Goal: Information Seeking & Learning: Learn about a topic

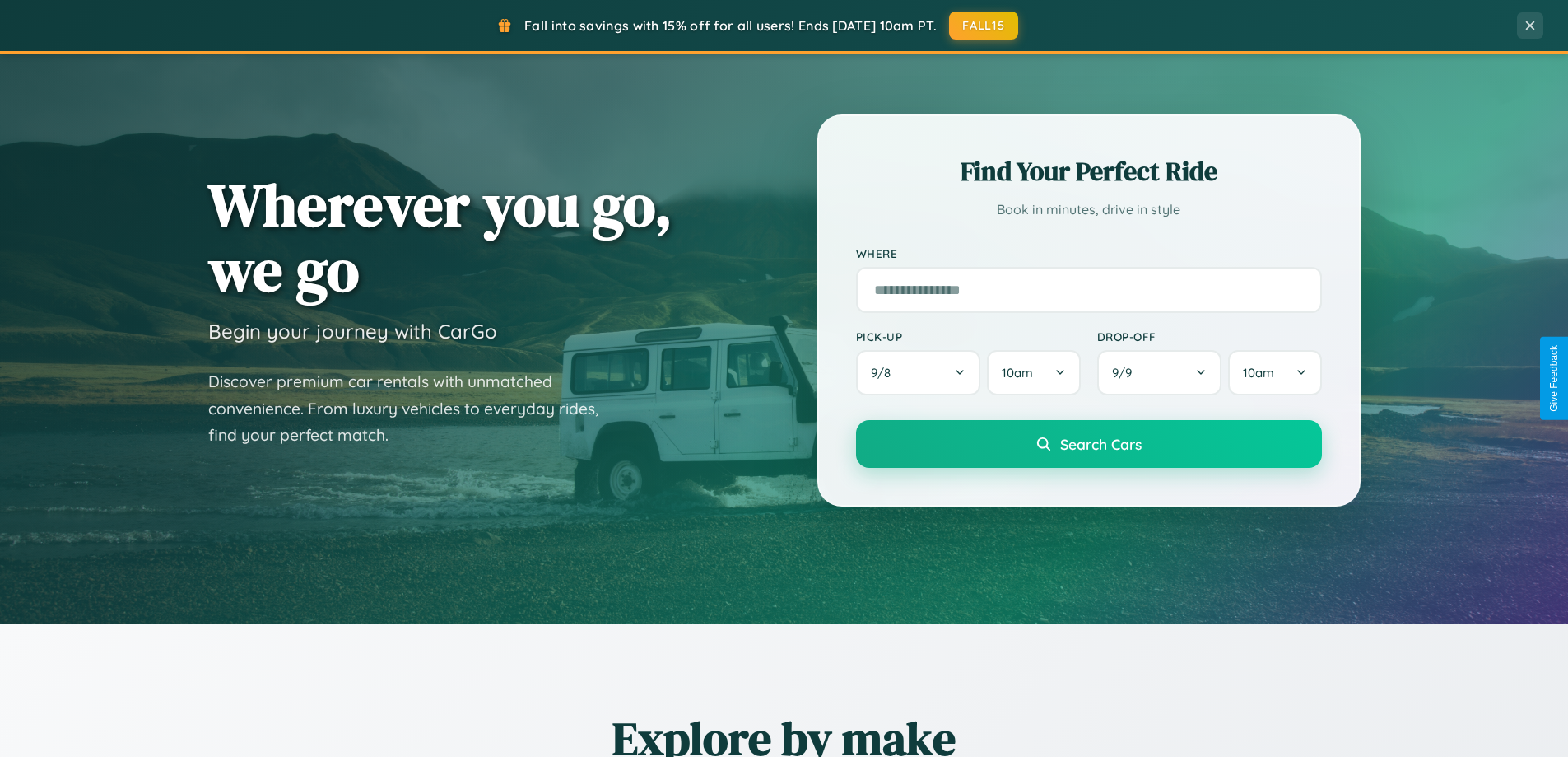
scroll to position [1134, 0]
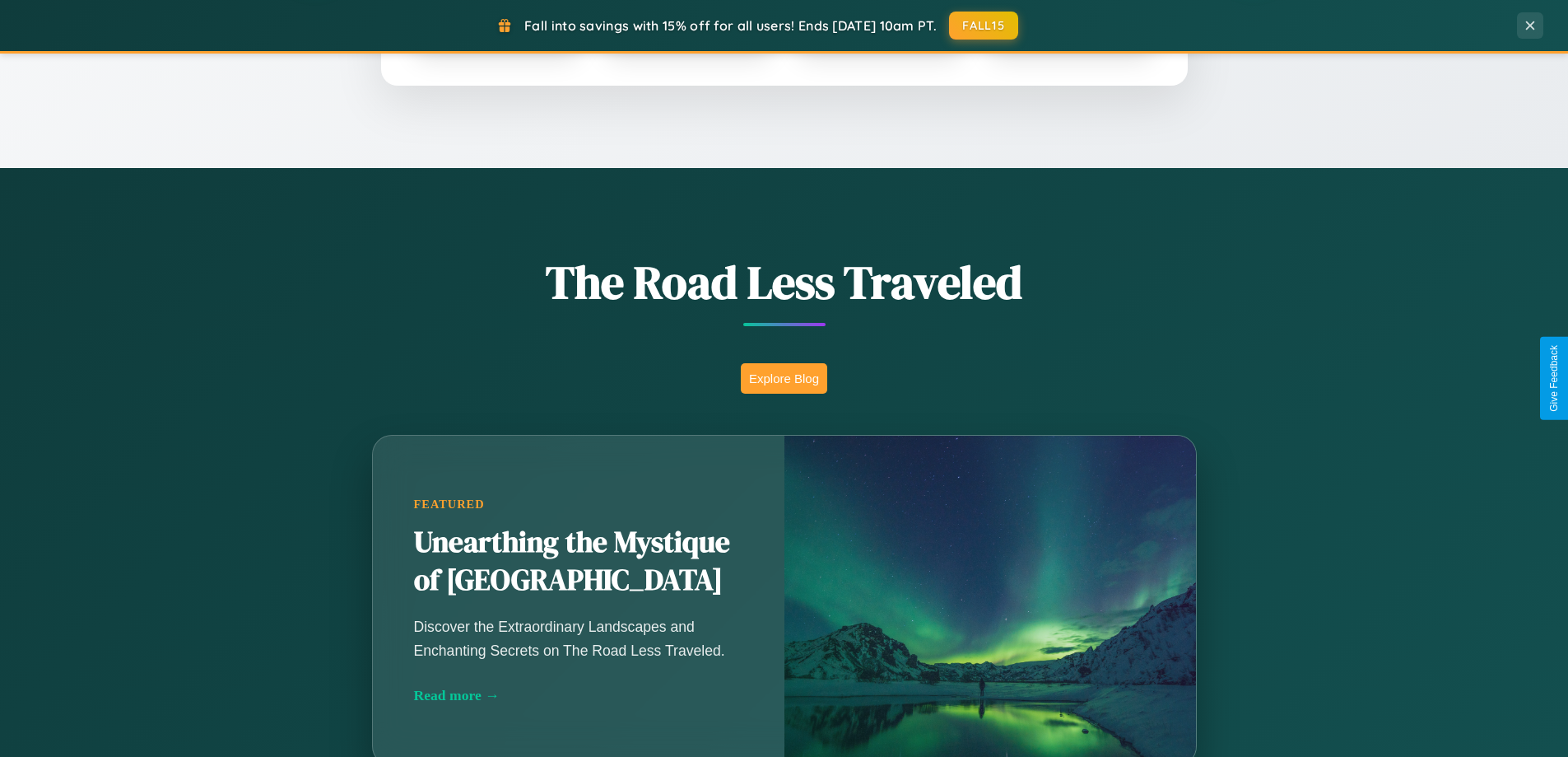
click at [784, 378] on button "Explore Blog" at bounding box center [784, 378] width 87 height 31
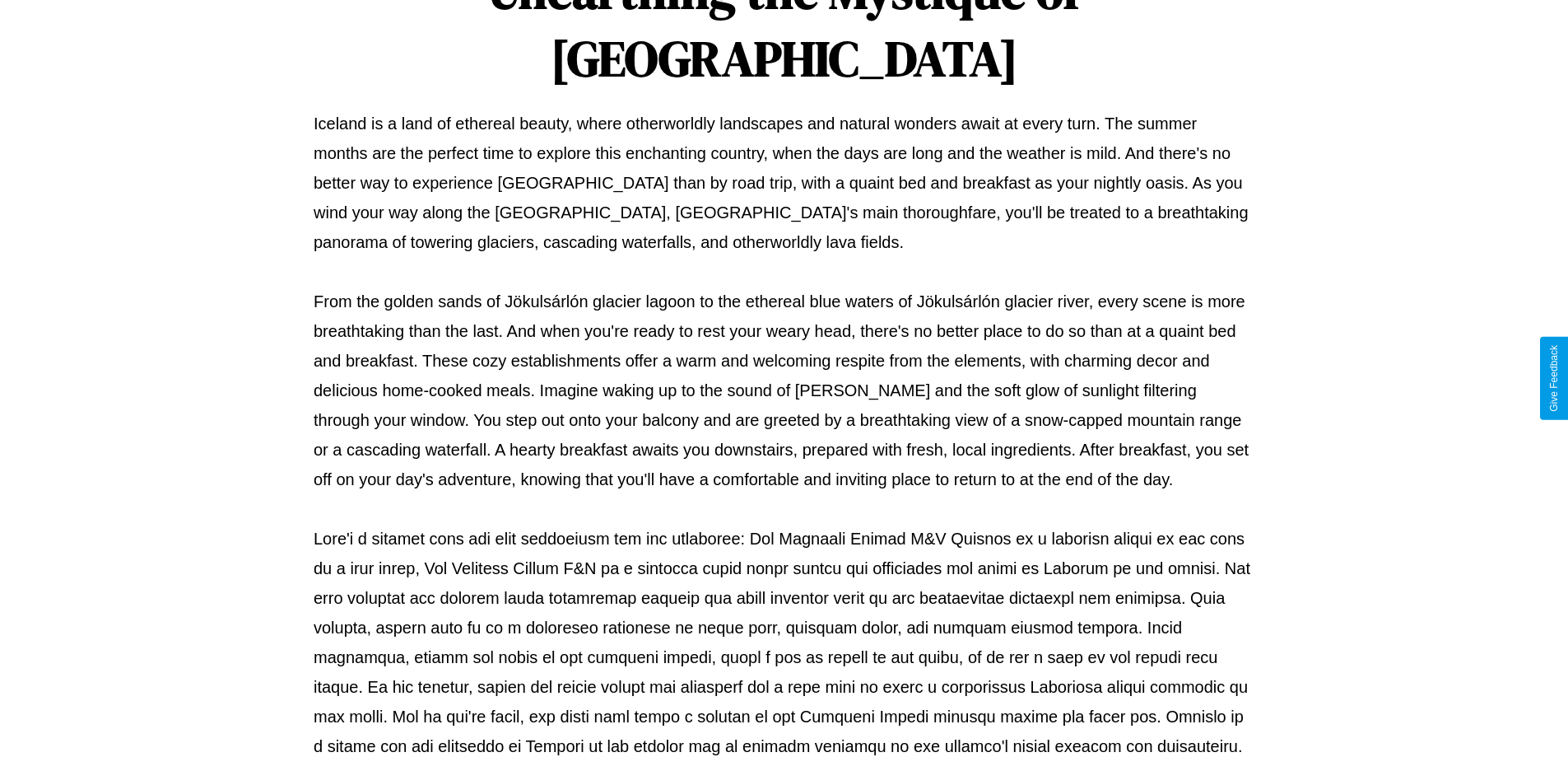
scroll to position [533, 0]
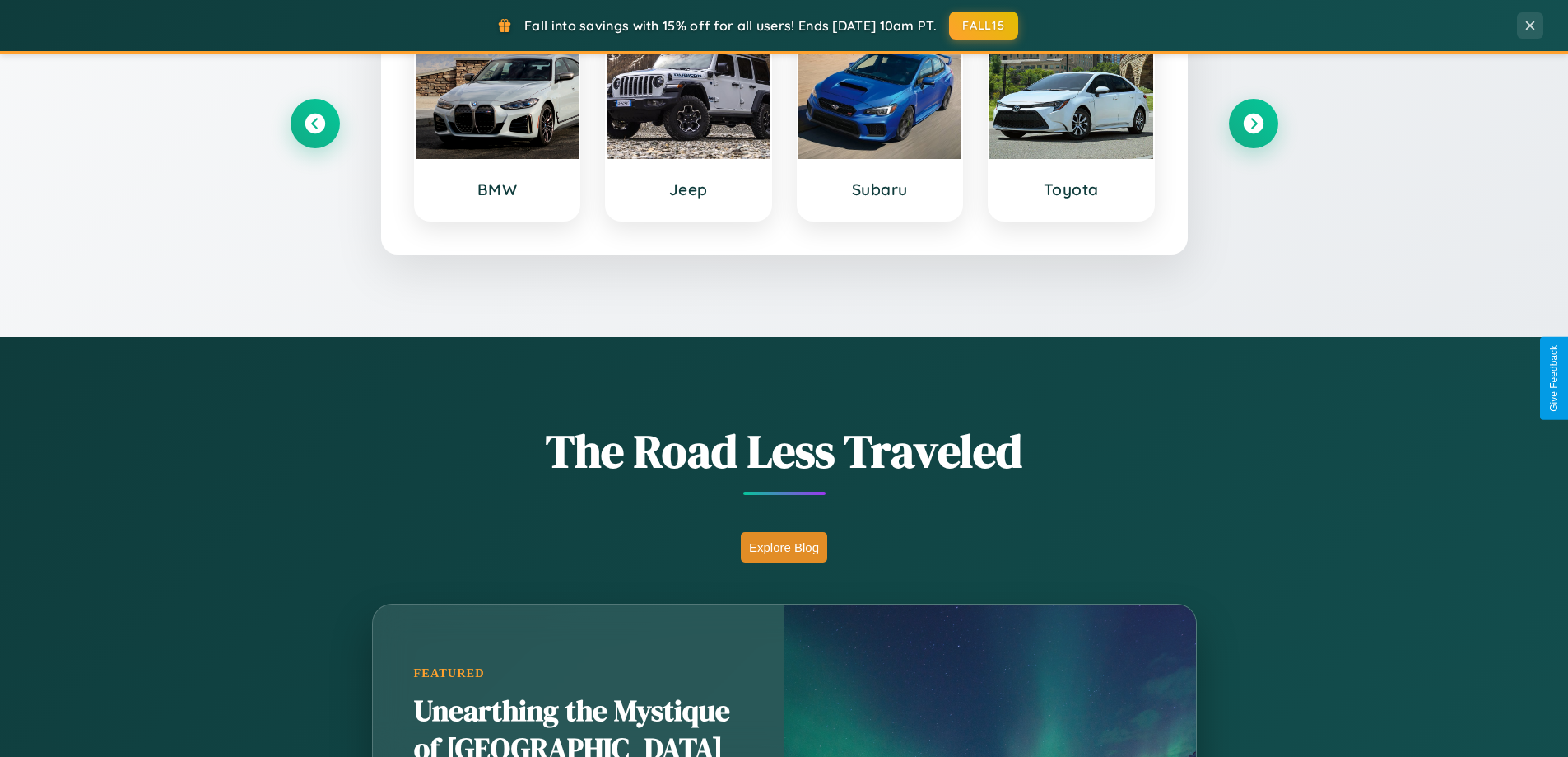
scroll to position [710, 0]
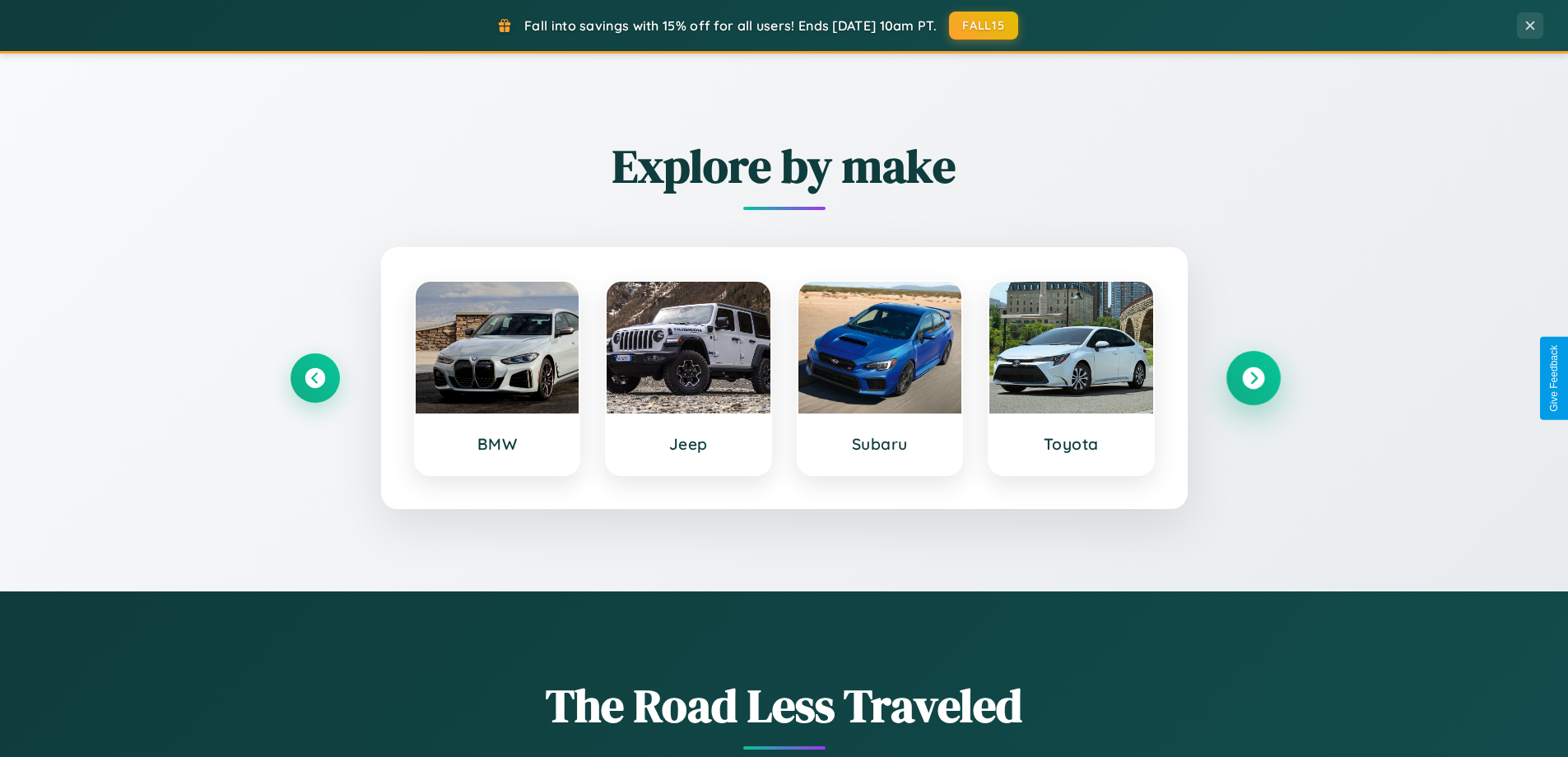
click at [1253, 378] on icon at bounding box center [1253, 378] width 22 height 23
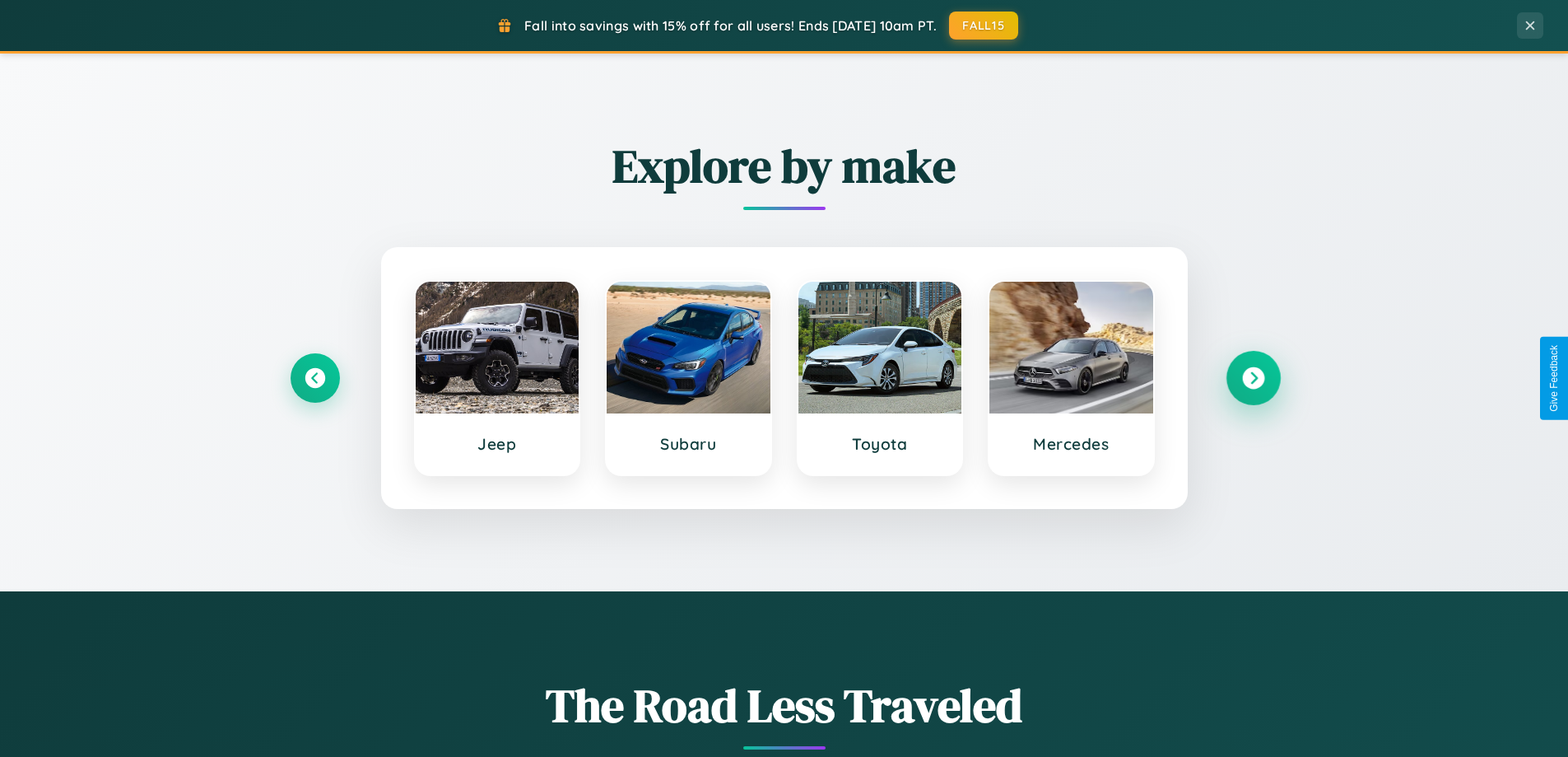
click at [1253, 378] on icon at bounding box center [1253, 378] width 22 height 23
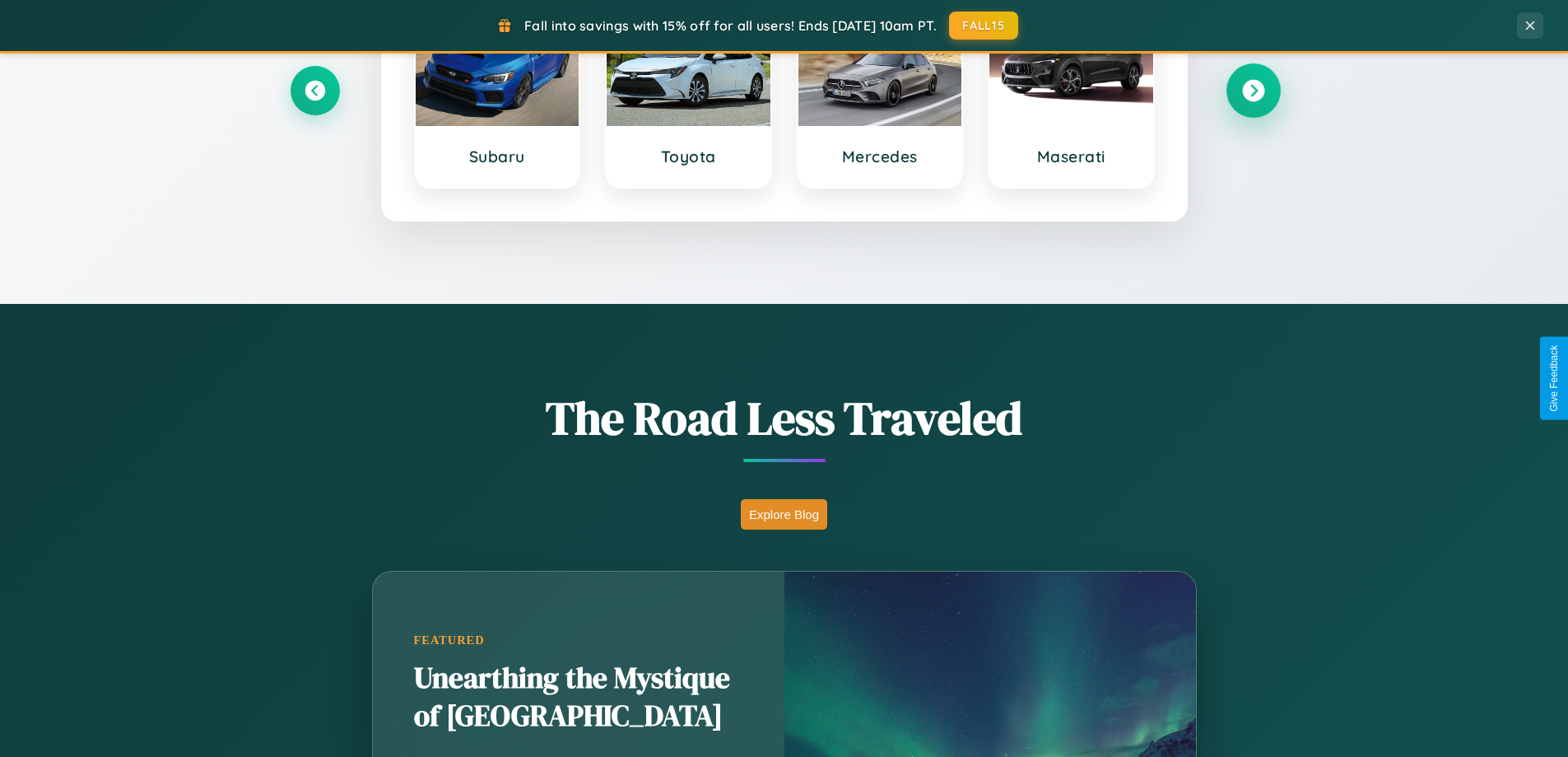
scroll to position [3171, 0]
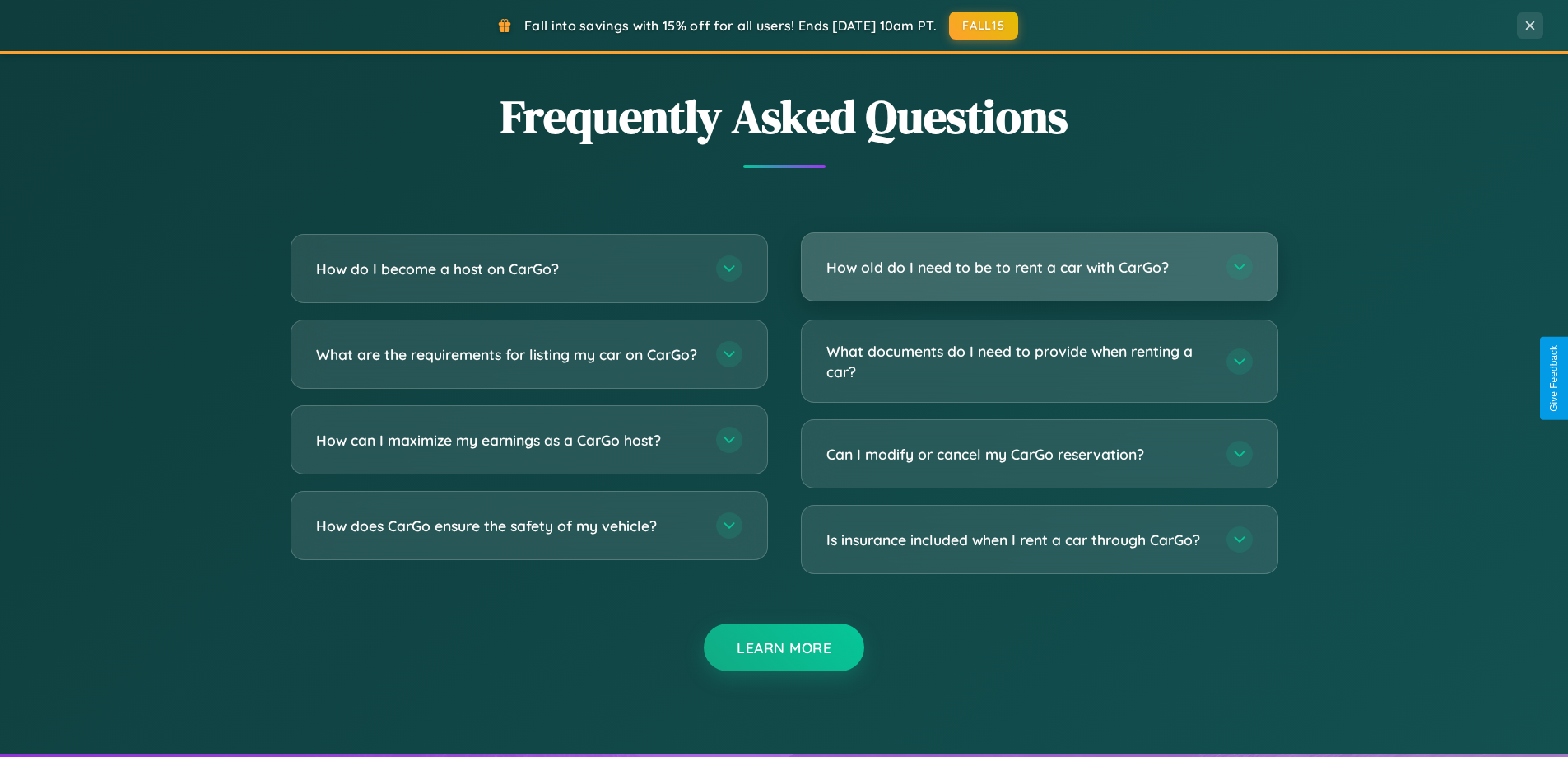
click at [1039, 267] on h3 "How old do I need to be to rent a car with CarGo?" at bounding box center [1018, 267] width 383 height 21
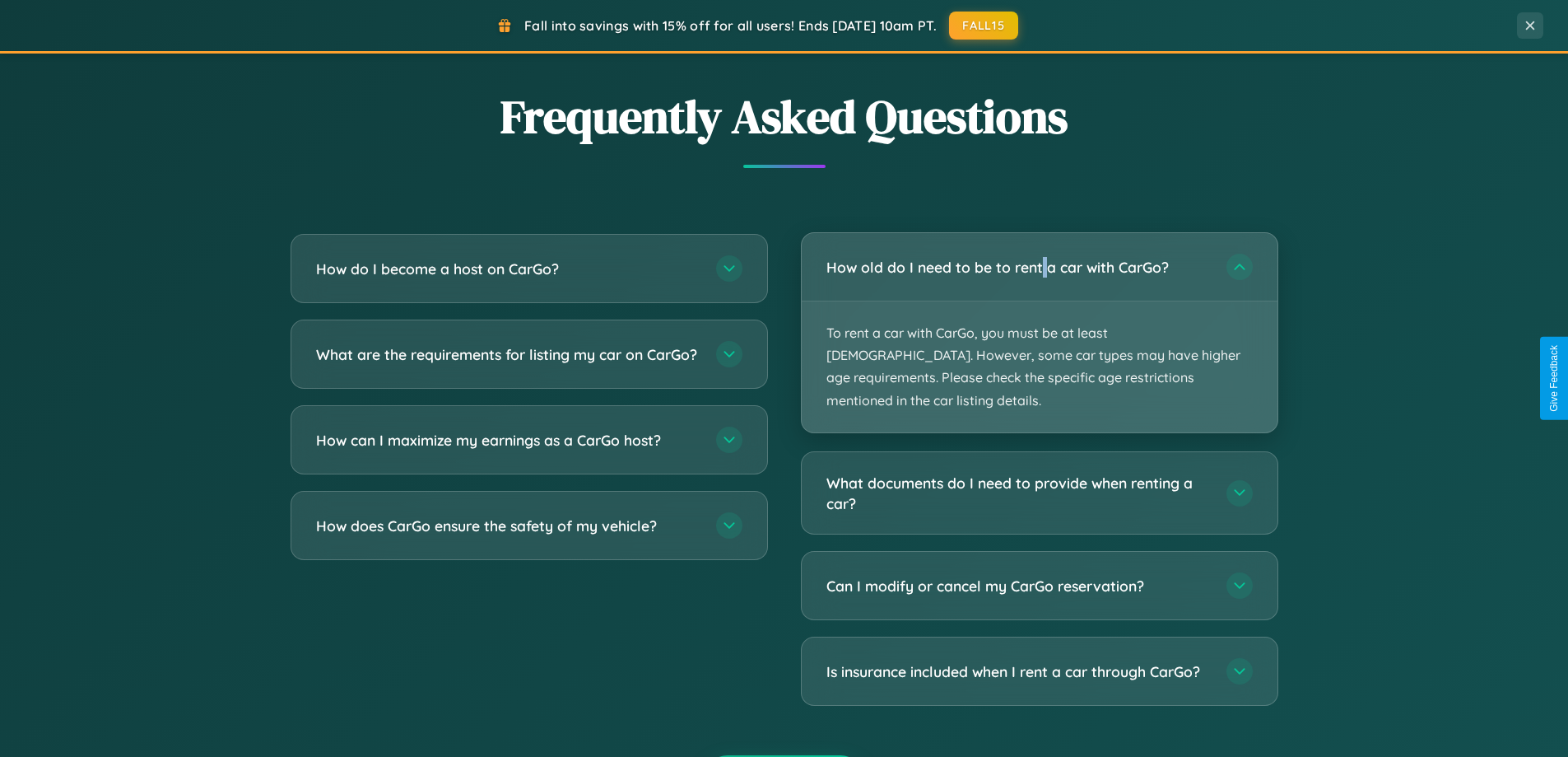
click at [1039, 321] on p "To rent a car with CarGo, you must be at least [DEMOGRAPHIC_DATA]. However, som…" at bounding box center [1039, 367] width 476 height 131
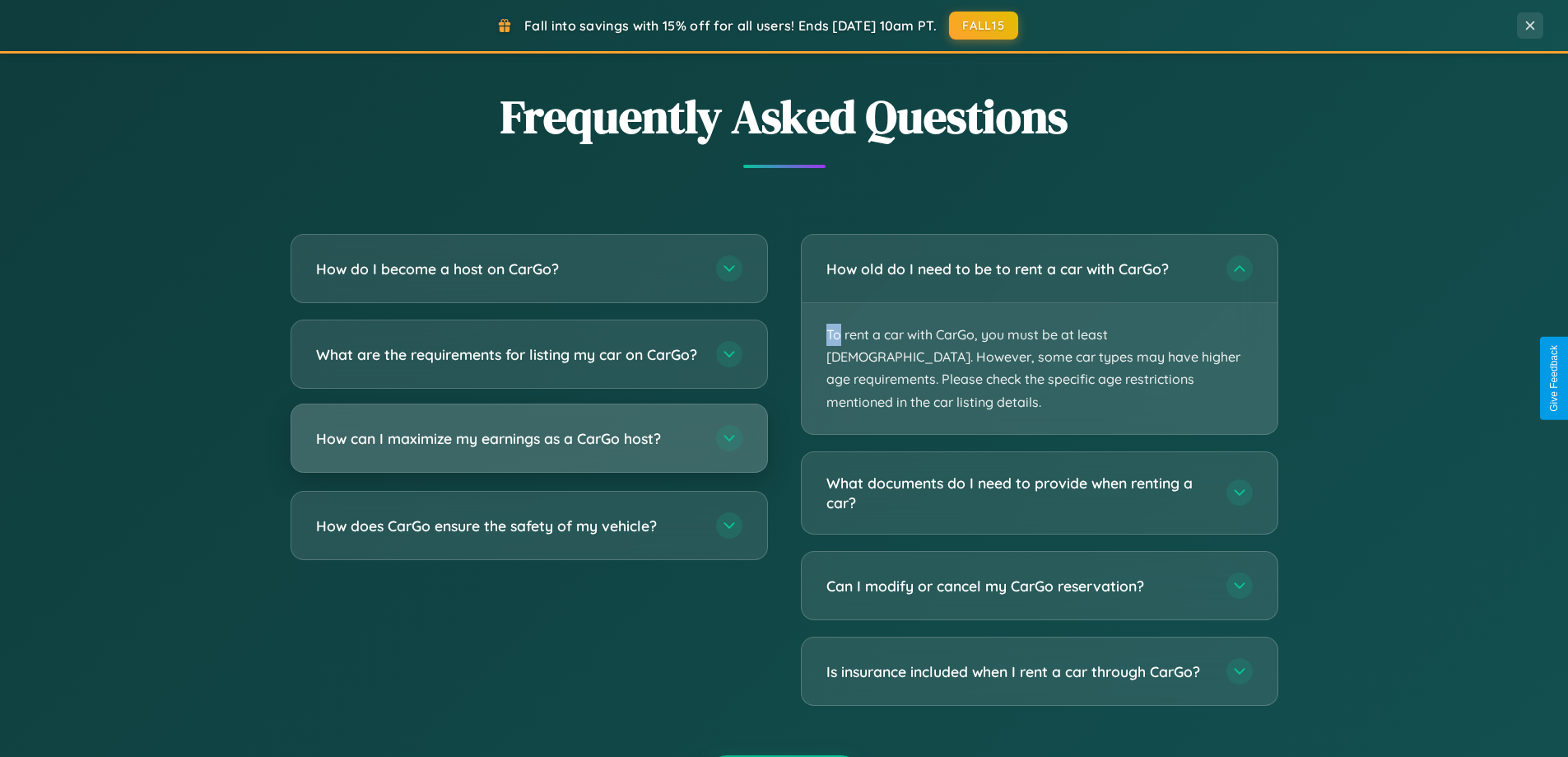
click at [528, 449] on h3 "How can I maximize my earnings as a CarGo host?" at bounding box center [507, 439] width 383 height 21
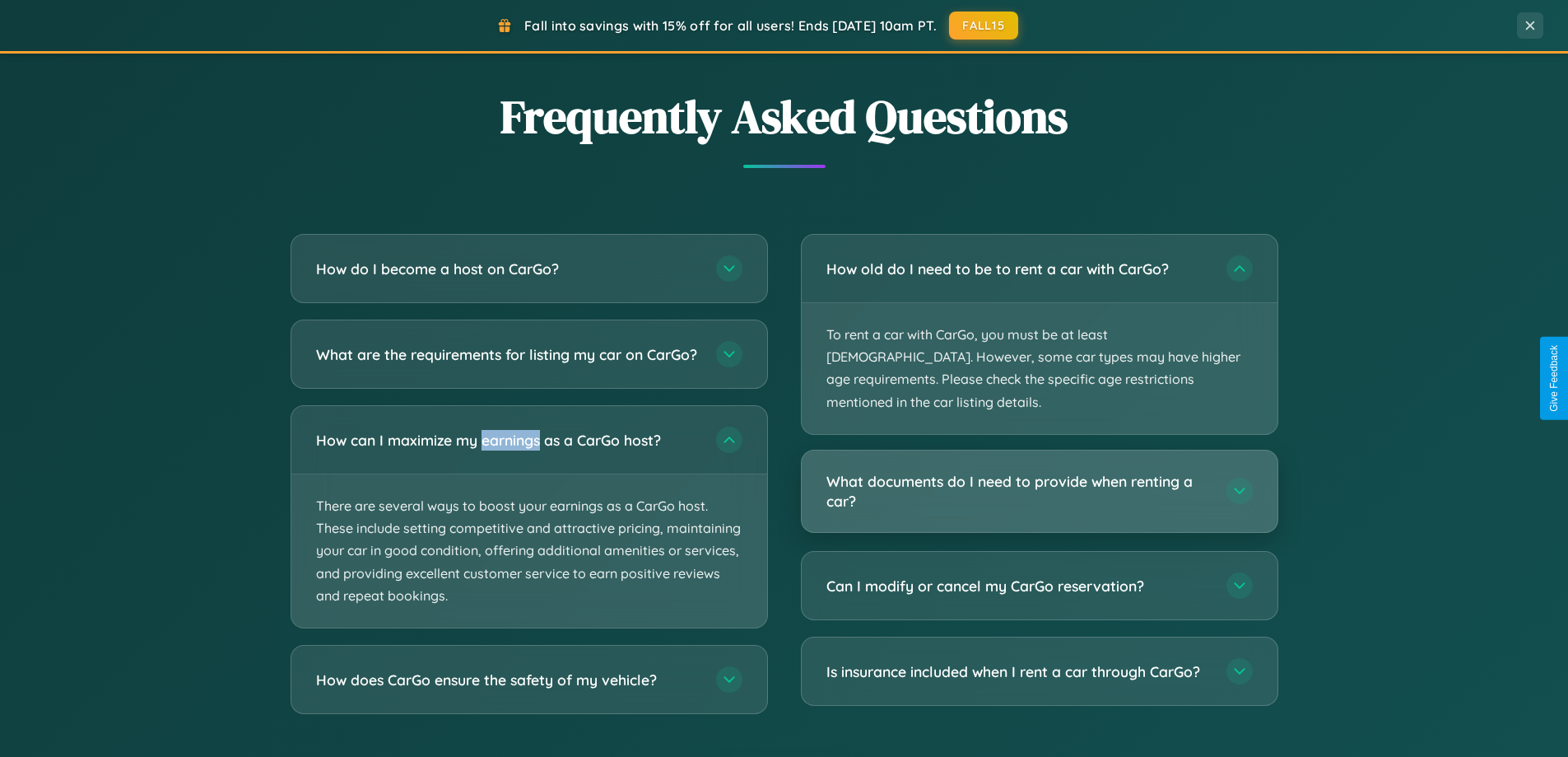
click at [1039, 471] on h3 "What documents do I need to provide when renting a car?" at bounding box center [1018, 491] width 383 height 40
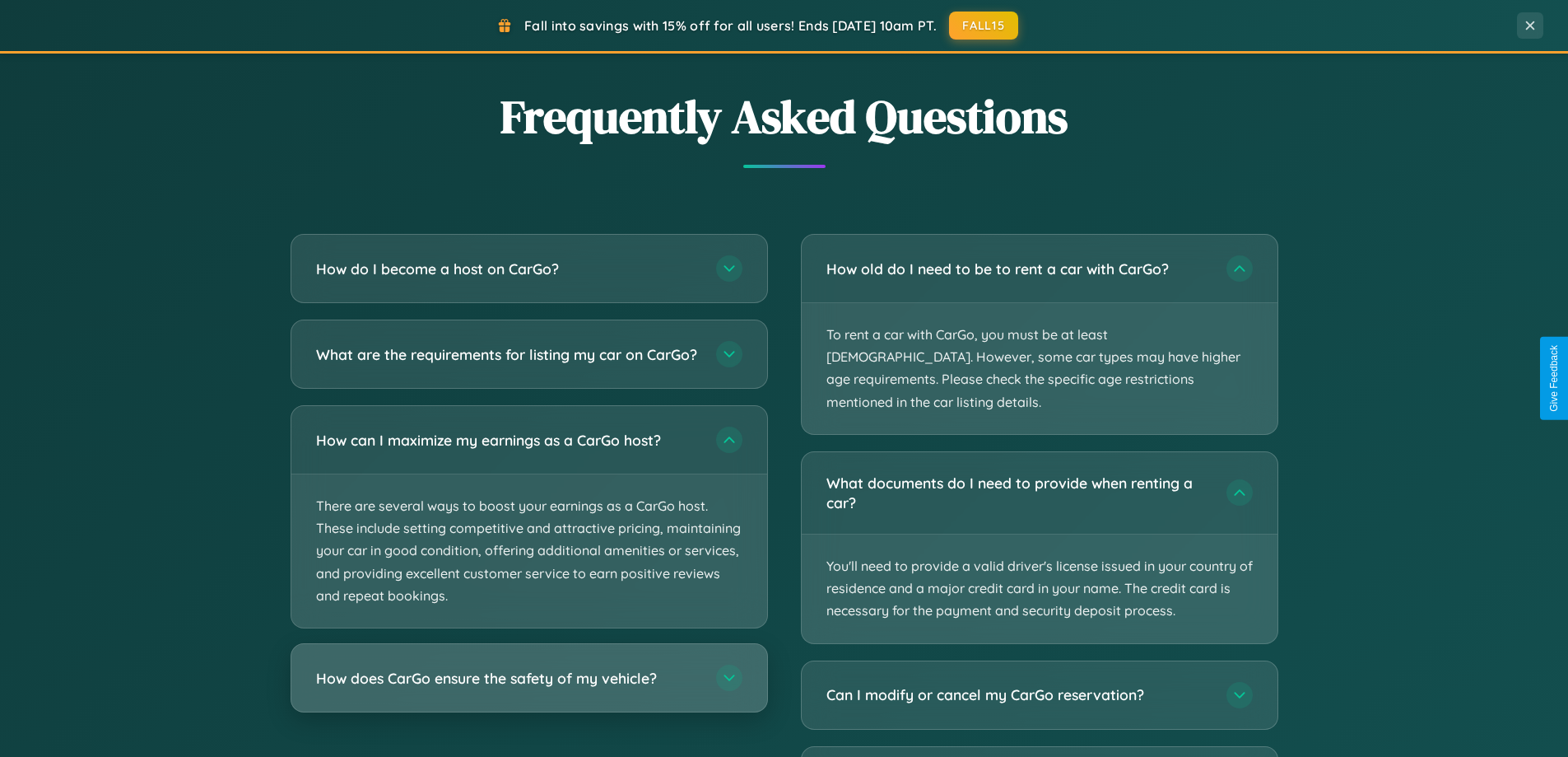
click at [528, 689] on h3 "How does CarGo ensure the safety of my vehicle?" at bounding box center [507, 678] width 383 height 21
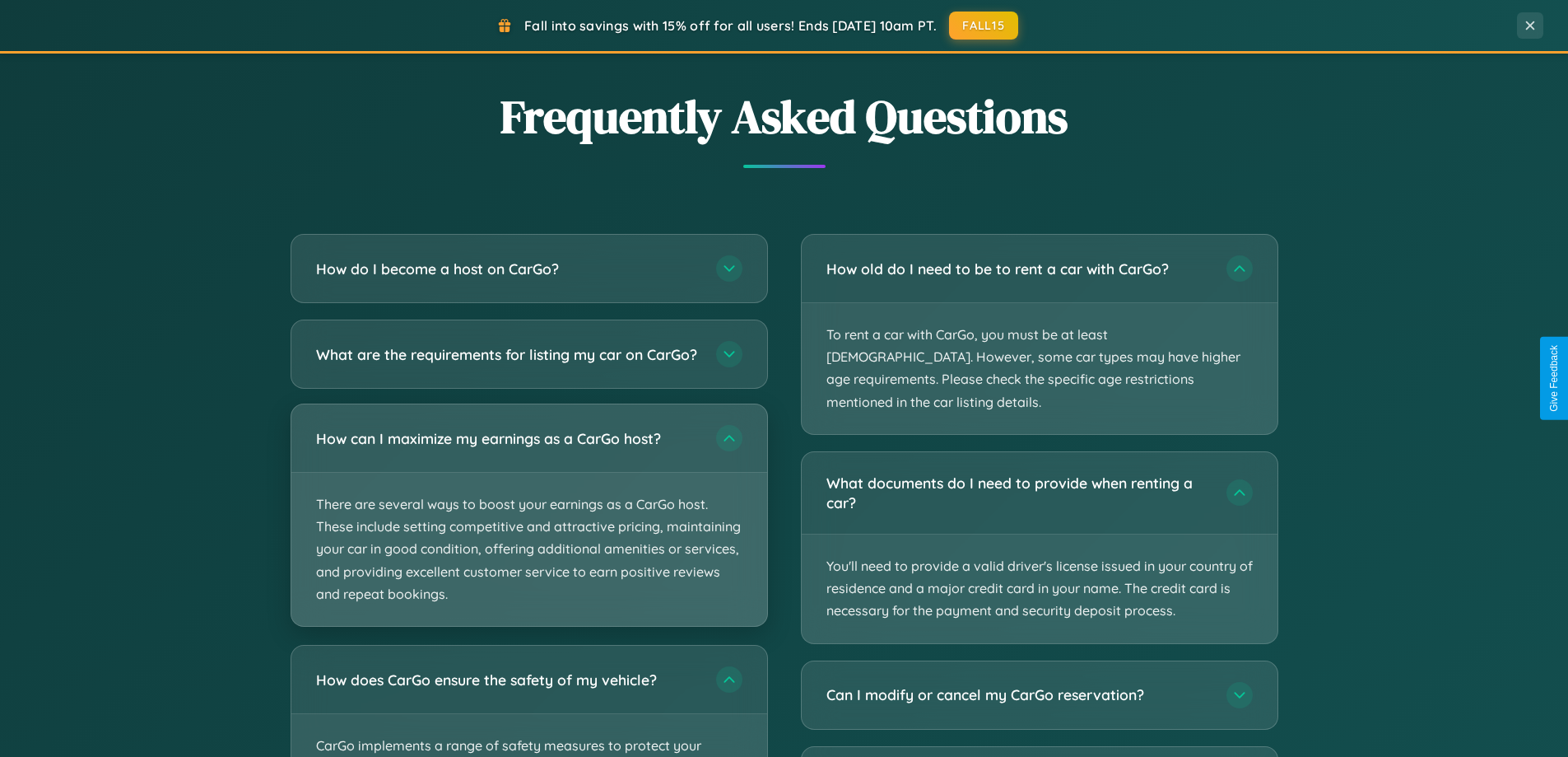
click at [528, 529] on p "There are several ways to boost your earnings as a CarGo host. These include se…" at bounding box center [529, 549] width 476 height 153
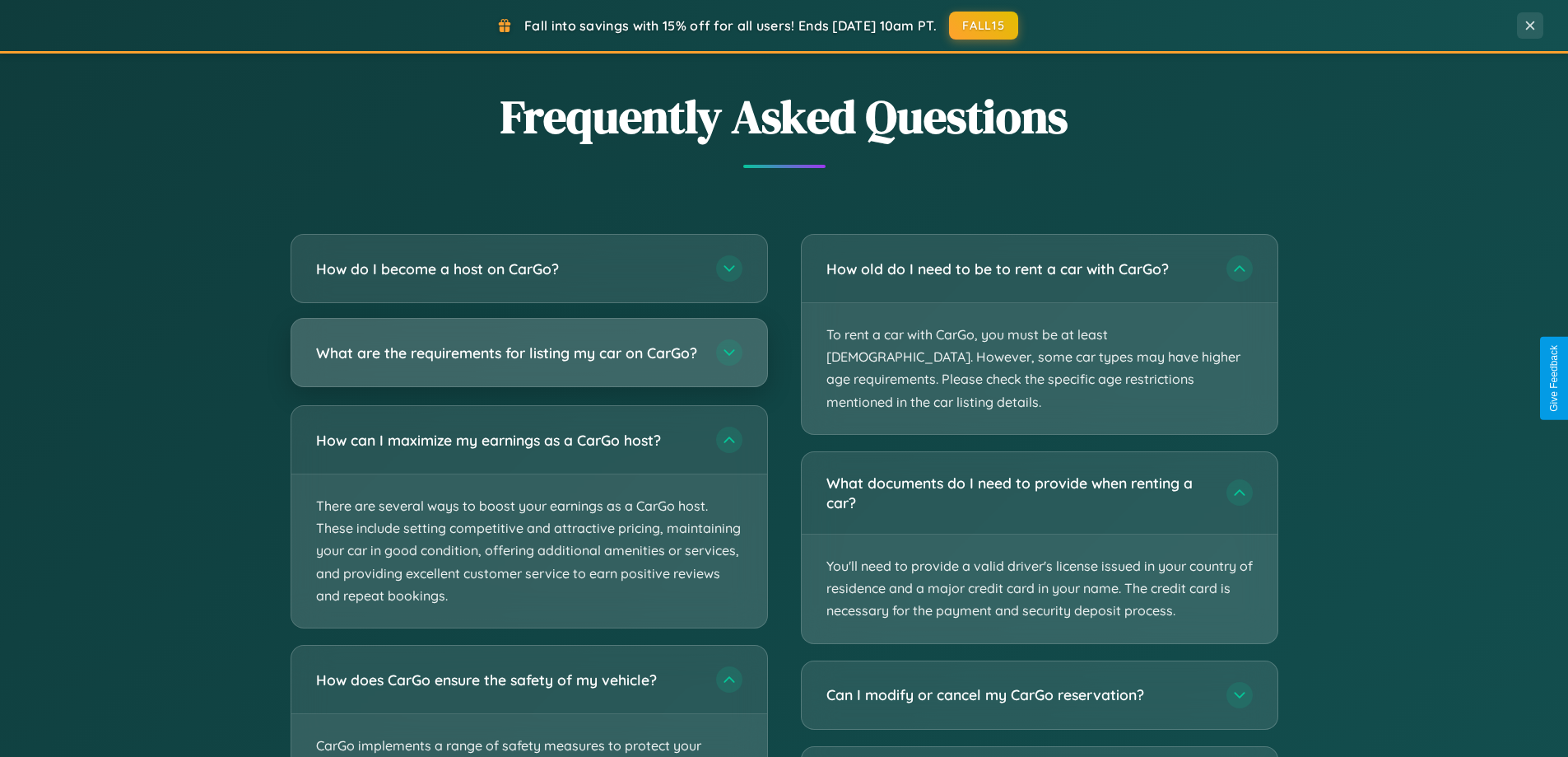
click at [528, 361] on h3 "What are the requirements for listing my car on CarGo?" at bounding box center [507, 353] width 383 height 21
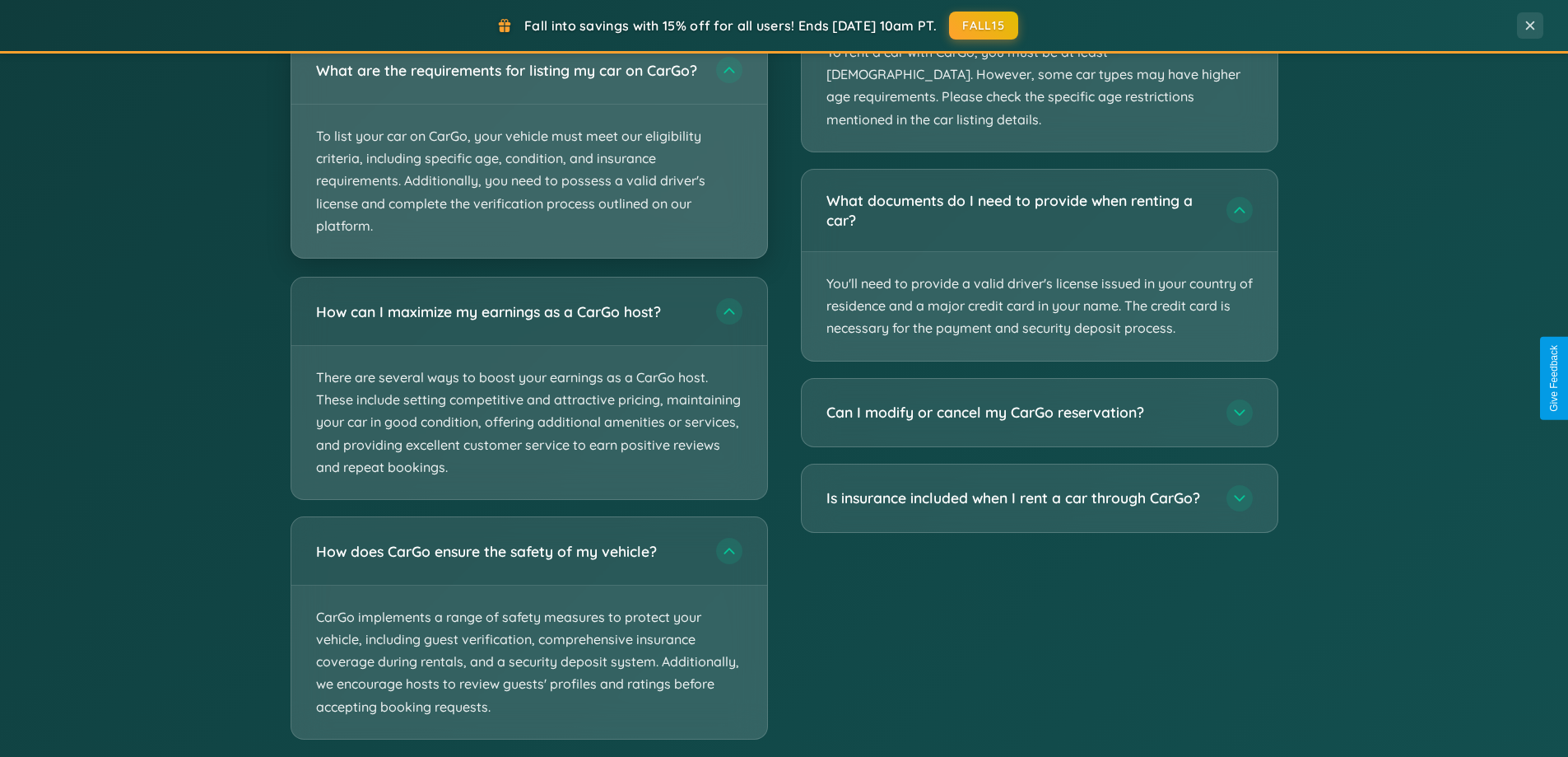
scroll to position [3153, 0]
